Goal: Ask a question: Seek information or help from site administrators or community

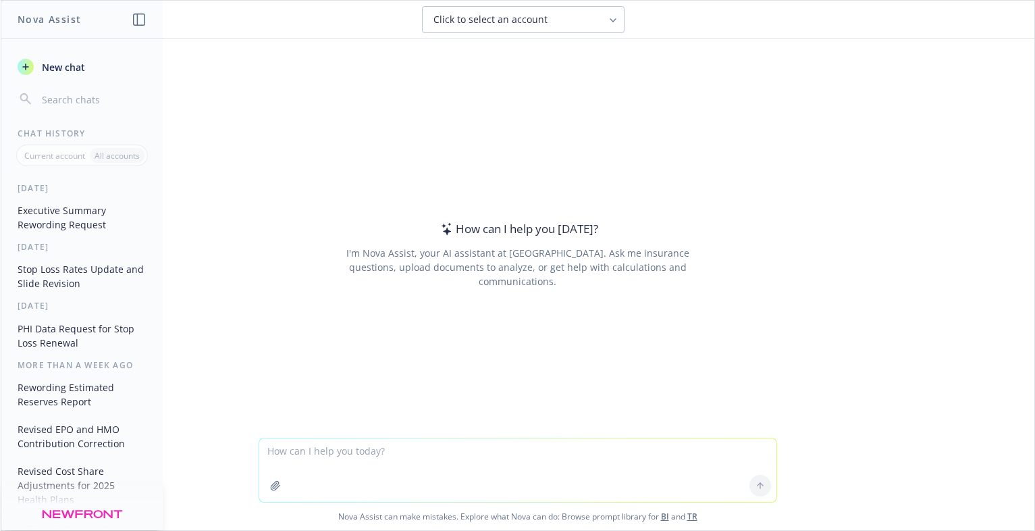
click at [311, 457] on textarea at bounding box center [517, 469] width 517 height 63
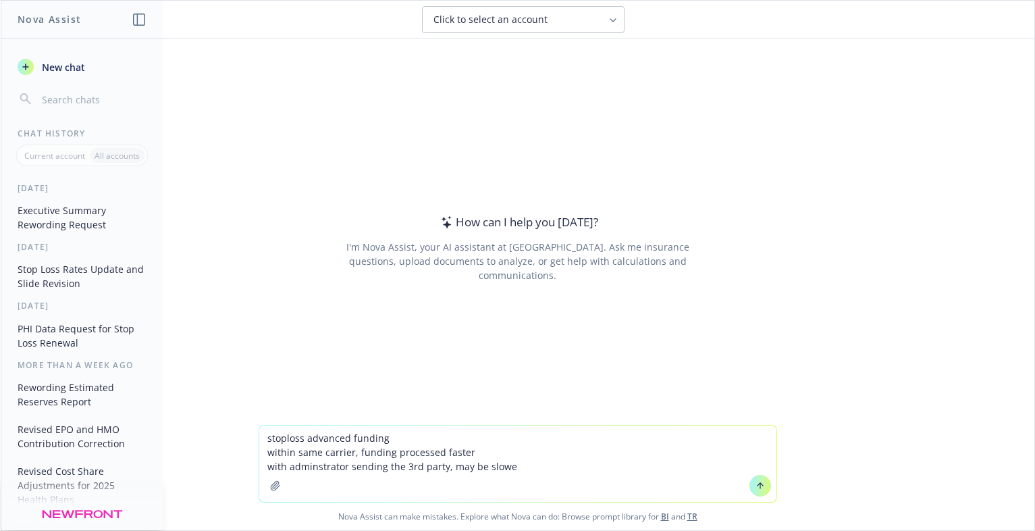
type textarea "stoploss advanced funding within same carrier, funding processed faster with ad…"
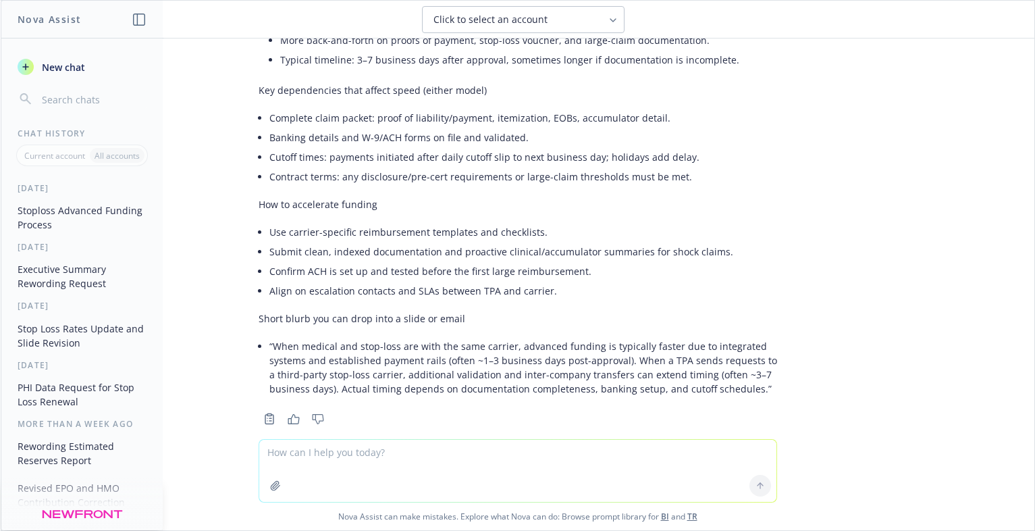
scroll to position [336, 0]
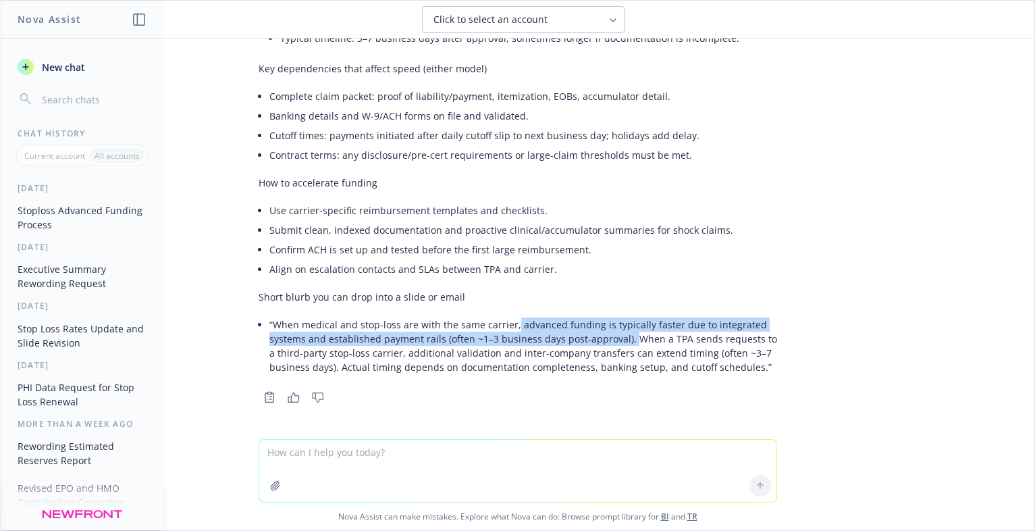
drag, startPoint x: 502, startPoint y: 324, endPoint x: 617, endPoint y: 339, distance: 116.4
click at [617, 339] on li "“When medical and stop-loss are with the same carrier, advanced funding is typi…" at bounding box center [523, 346] width 508 height 62
copy li "advanced funding is typically faster due to integrated systems and established …"
click at [533, 342] on li "“When medical and stop-loss are with the same carrier, advanced funding is typi…" at bounding box center [523, 346] width 508 height 62
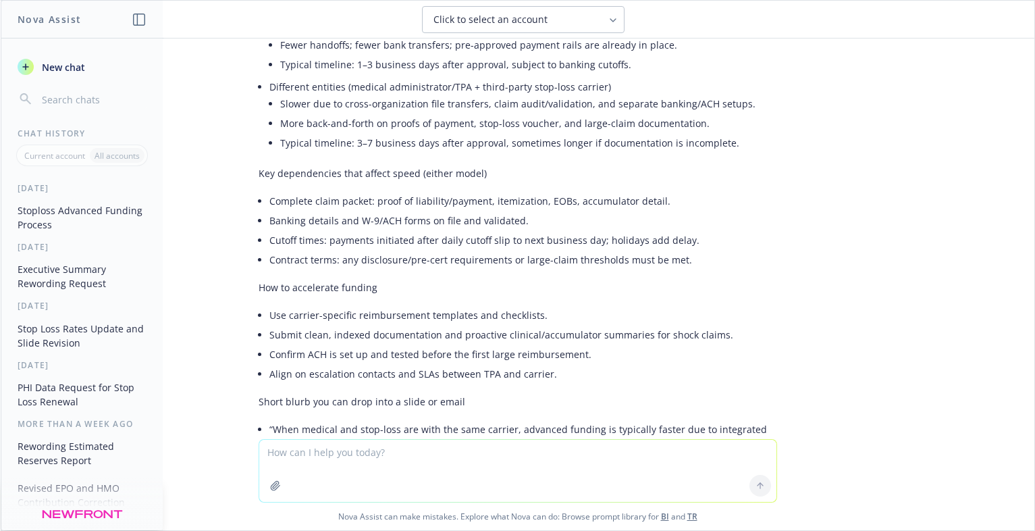
scroll to position [133, 0]
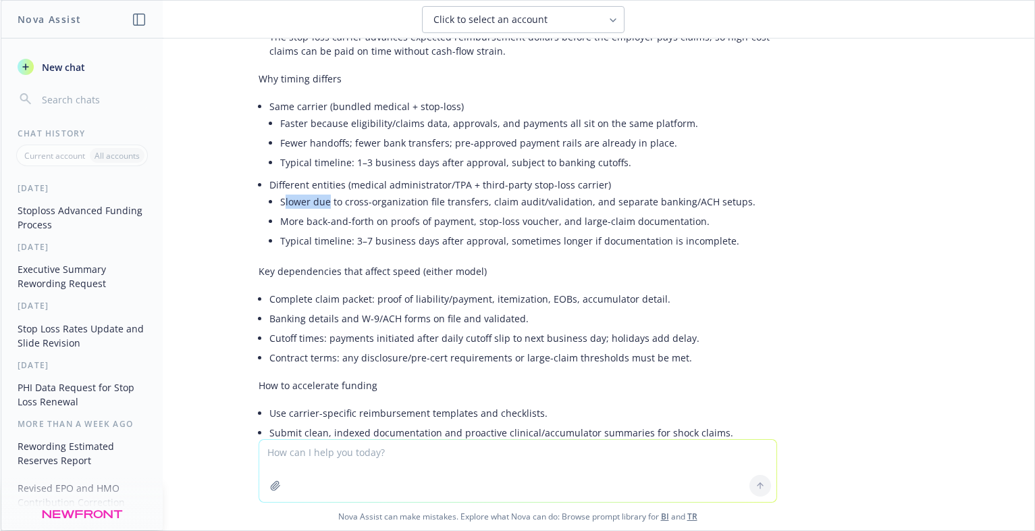
drag, startPoint x: 273, startPoint y: 203, endPoint x: 318, endPoint y: 207, distance: 44.7
click at [318, 207] on li "Slower due to cross-organization file transfers, claim audit/validation, and se…" at bounding box center [528, 202] width 497 height 20
click at [313, 209] on li "Slower due to cross-organization file transfers, claim audit/validation, and se…" at bounding box center [528, 202] width 497 height 20
click at [296, 231] on li "Typical timeline: 3–7 business days after approval, sometimes longer if documen…" at bounding box center [528, 241] width 497 height 20
click at [417, 206] on li "Slower due to cross-organization file transfers, claim audit/validation, and se…" at bounding box center [528, 202] width 497 height 20
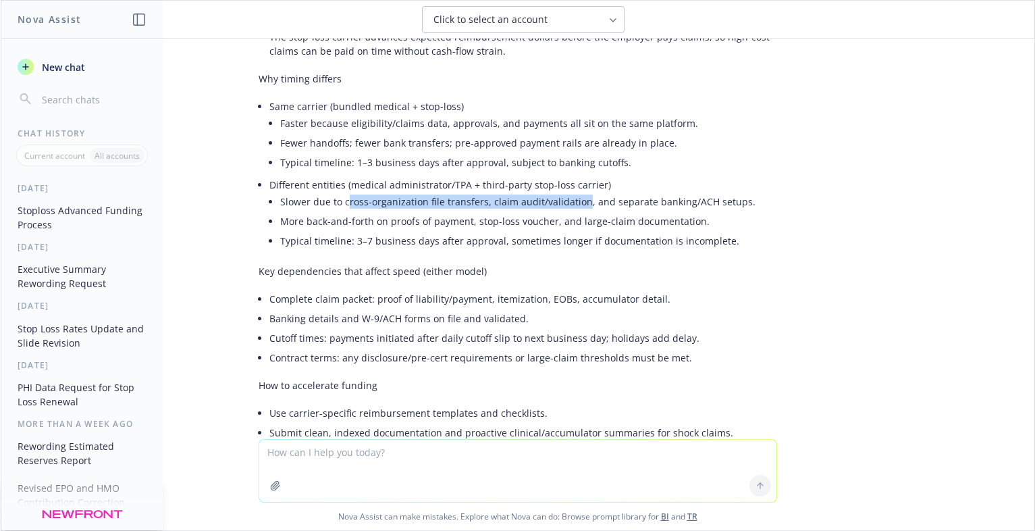
drag, startPoint x: 336, startPoint y: 204, endPoint x: 571, endPoint y: 203, distance: 235.0
click at [571, 203] on li "Slower due to cross-organization file transfers, claim audit/validation, and se…" at bounding box center [528, 202] width 497 height 20
copy li "[PERSON_NAME]-organization file transfers, claim audit/validation"
